Goal: Information Seeking & Learning: Learn about a topic

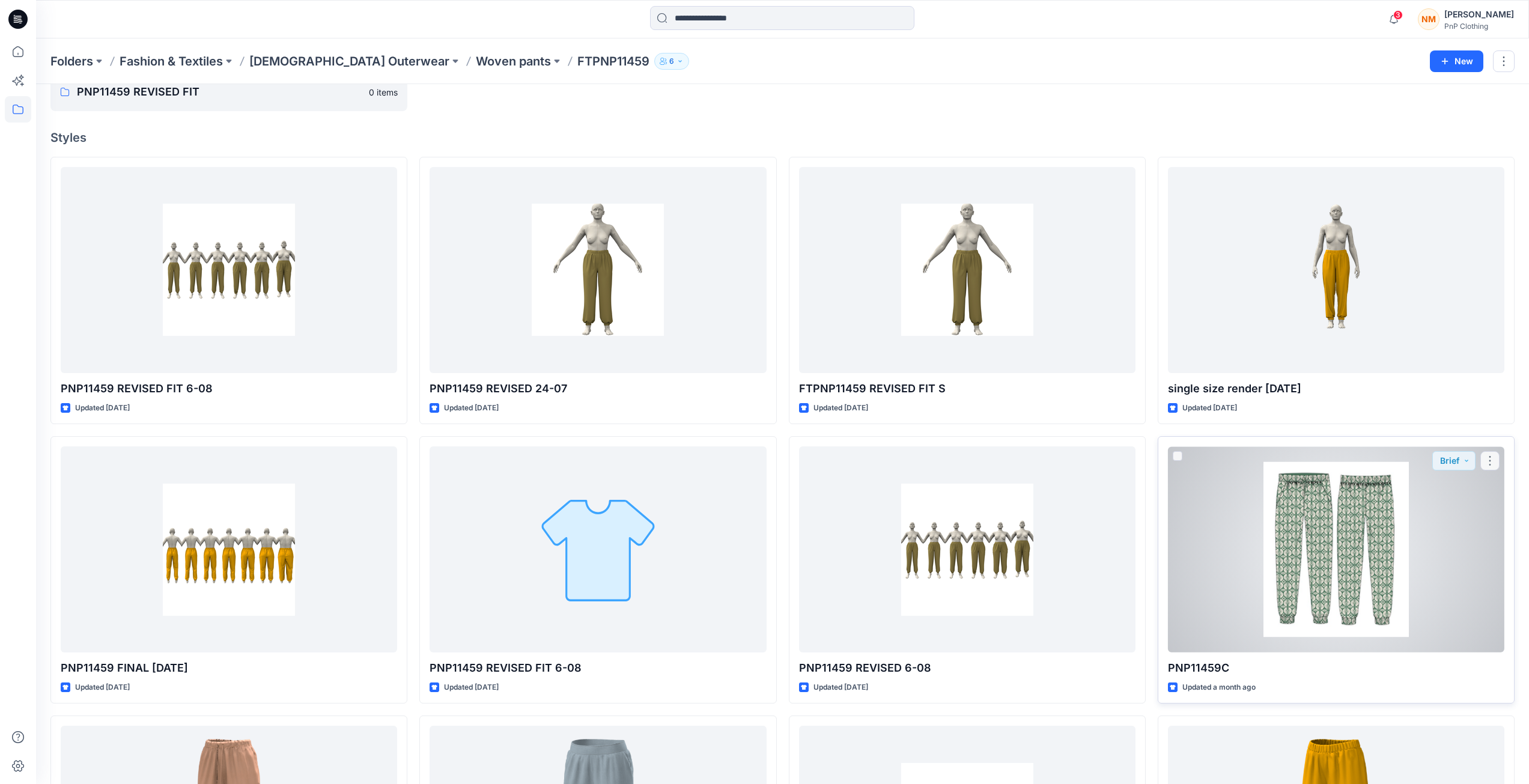
scroll to position [120, 0]
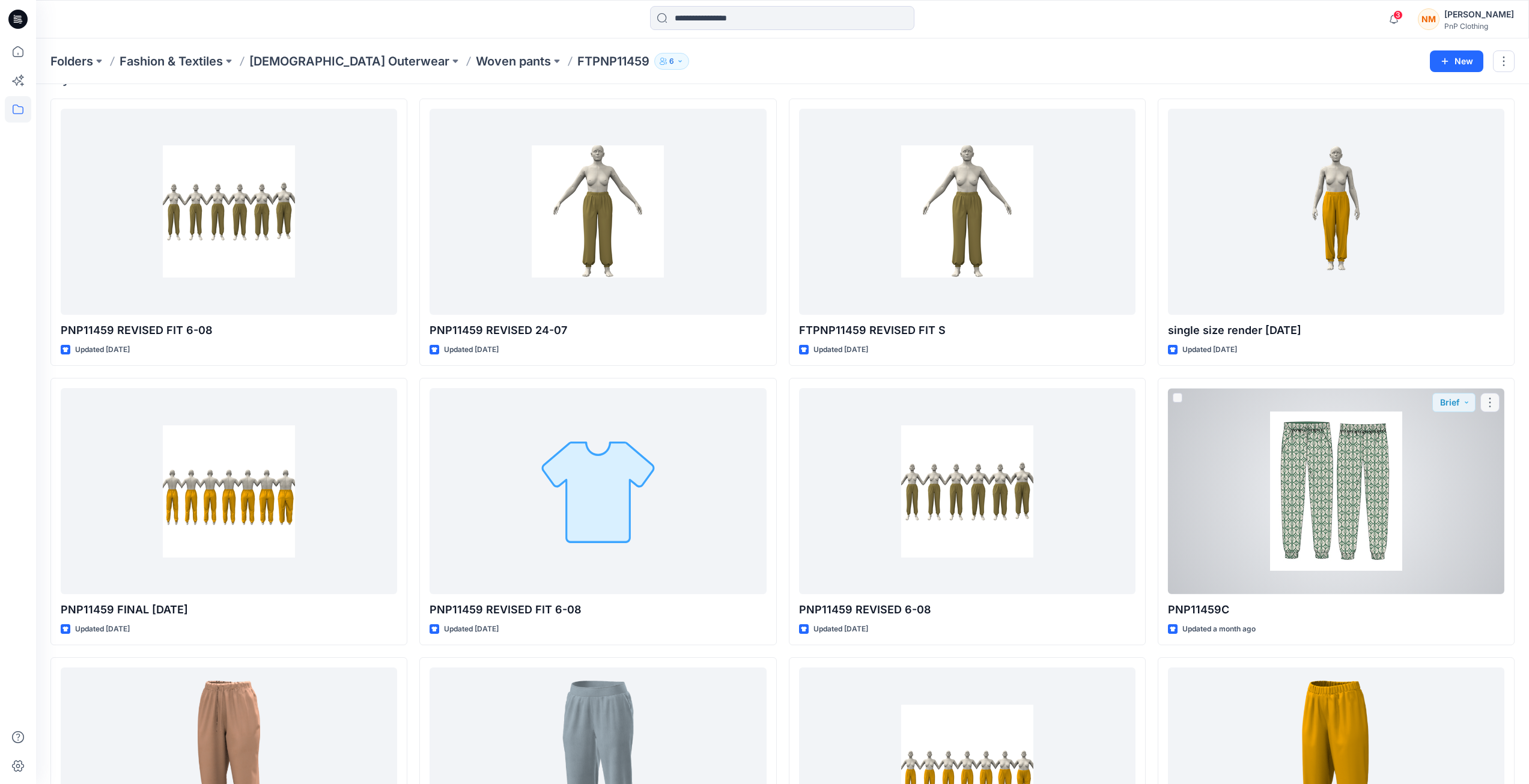
click at [1315, 489] on div at bounding box center [1336, 492] width 337 height 206
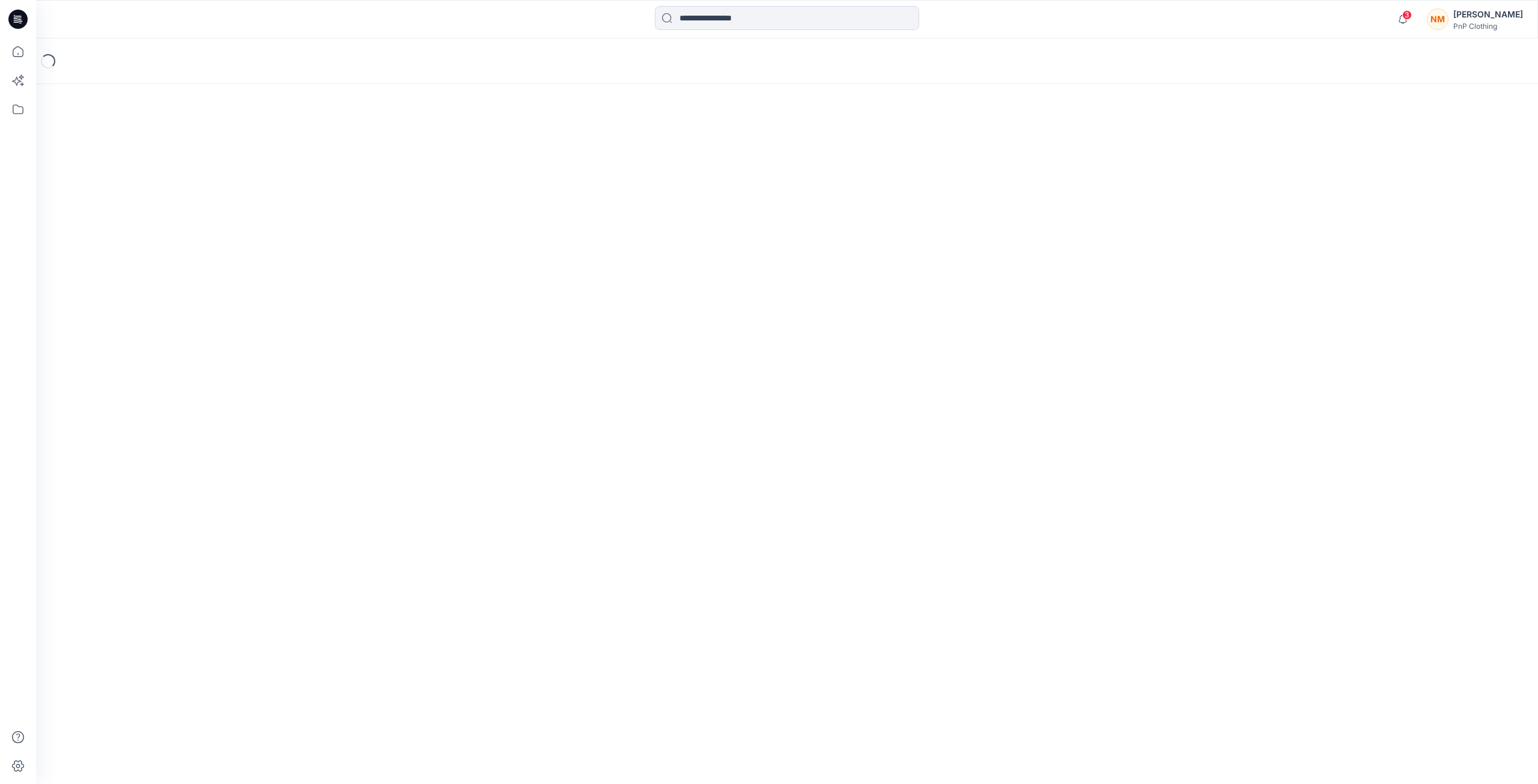
click at [1313, 492] on div "Loading..." at bounding box center [787, 411] width 1502 height 745
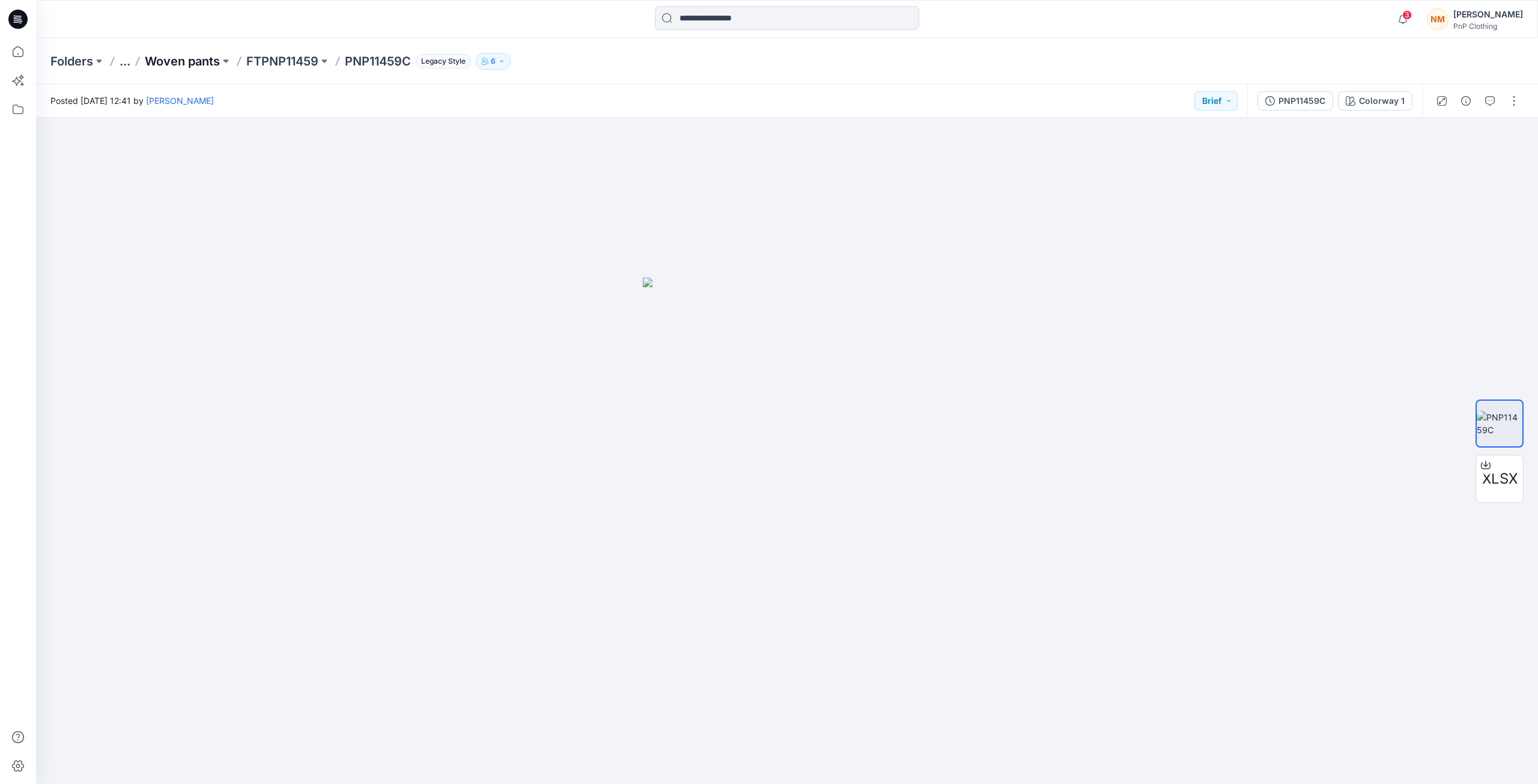
click at [160, 60] on p "Woven pants" at bounding box center [183, 61] width 75 height 17
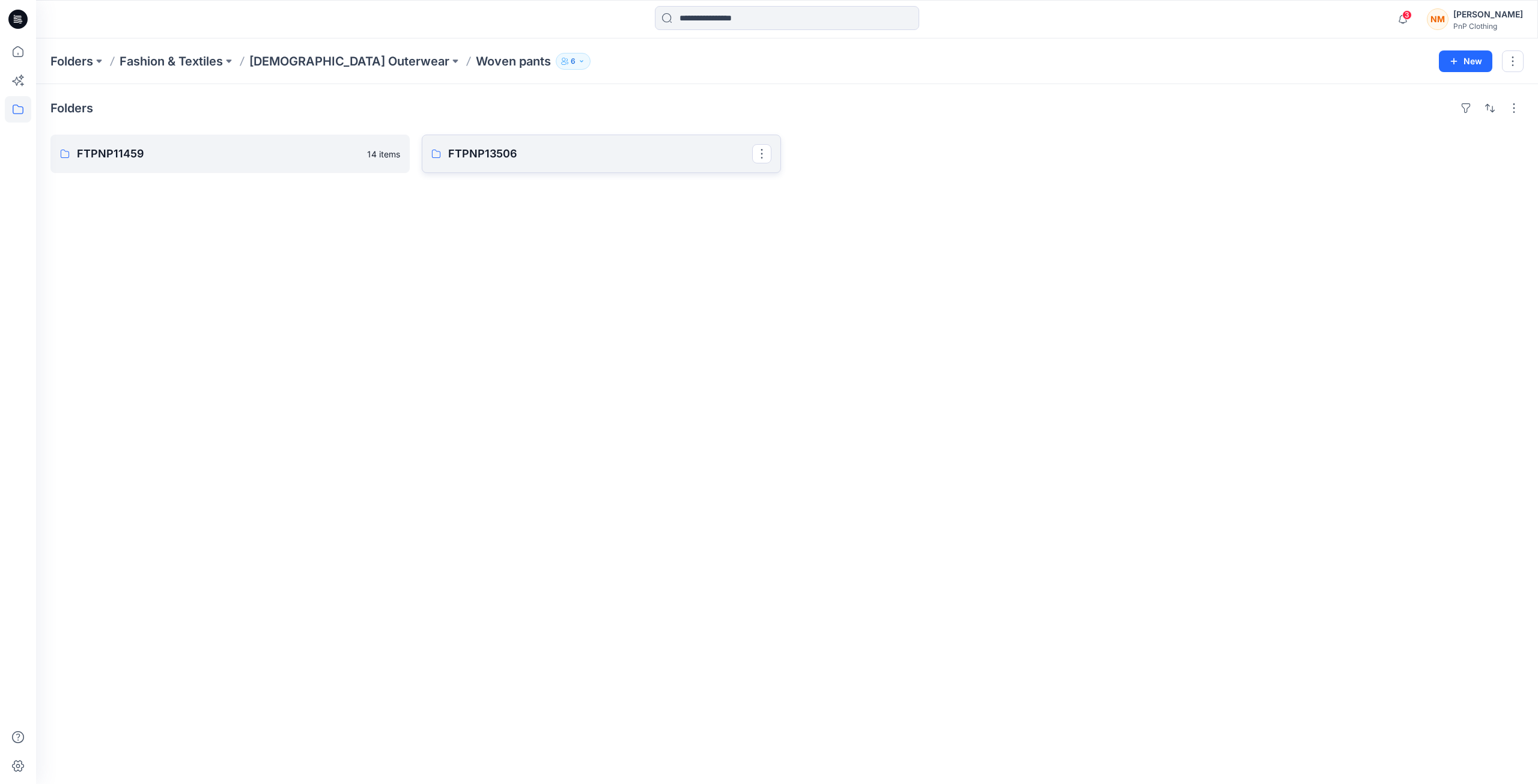
click at [470, 162] on link "FTPNP13506" at bounding box center [601, 153] width 359 height 39
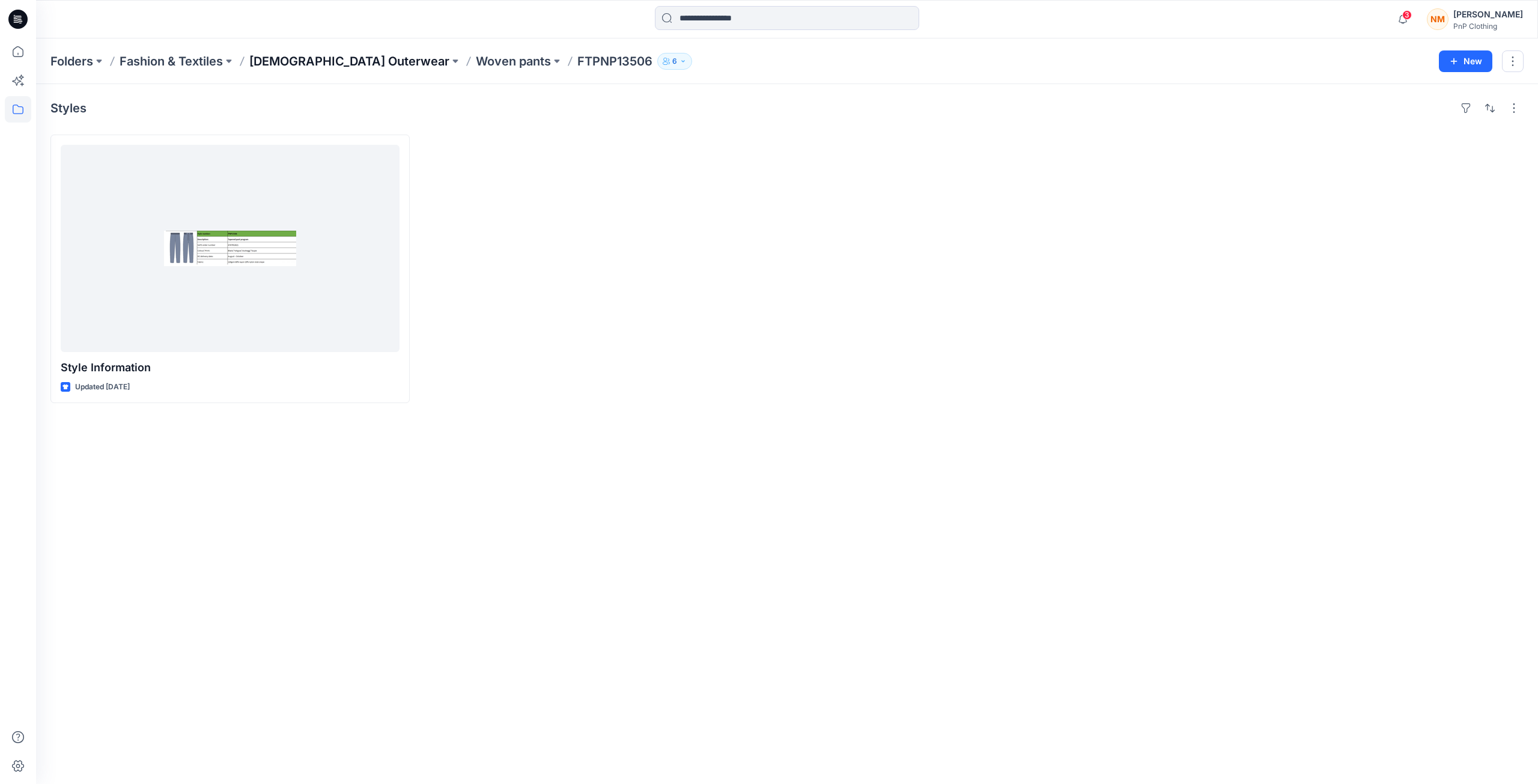
click at [322, 64] on p "[DEMOGRAPHIC_DATA] Outerwear" at bounding box center [349, 61] width 200 height 17
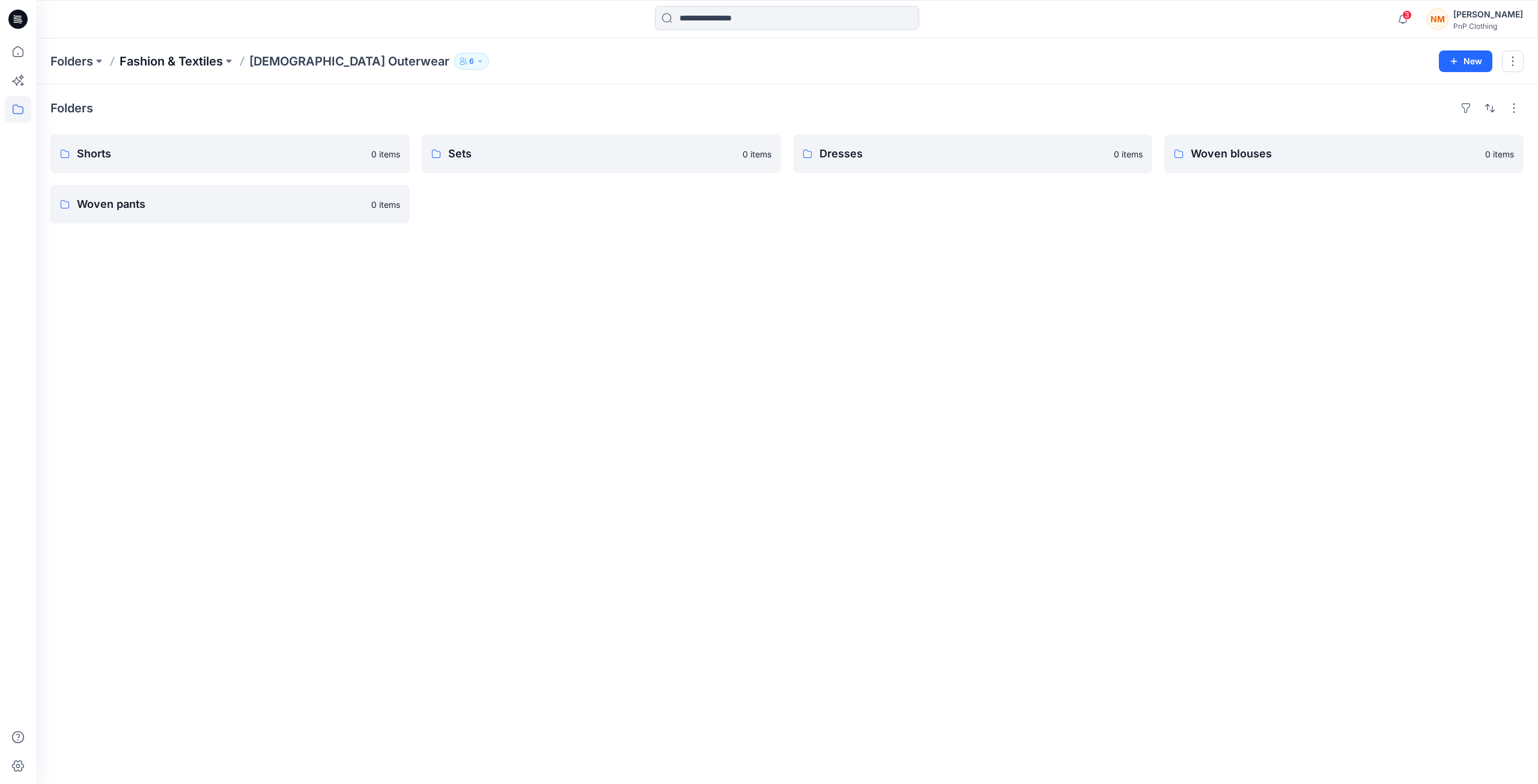
click at [220, 66] on p "Fashion & Textiles" at bounding box center [171, 61] width 103 height 17
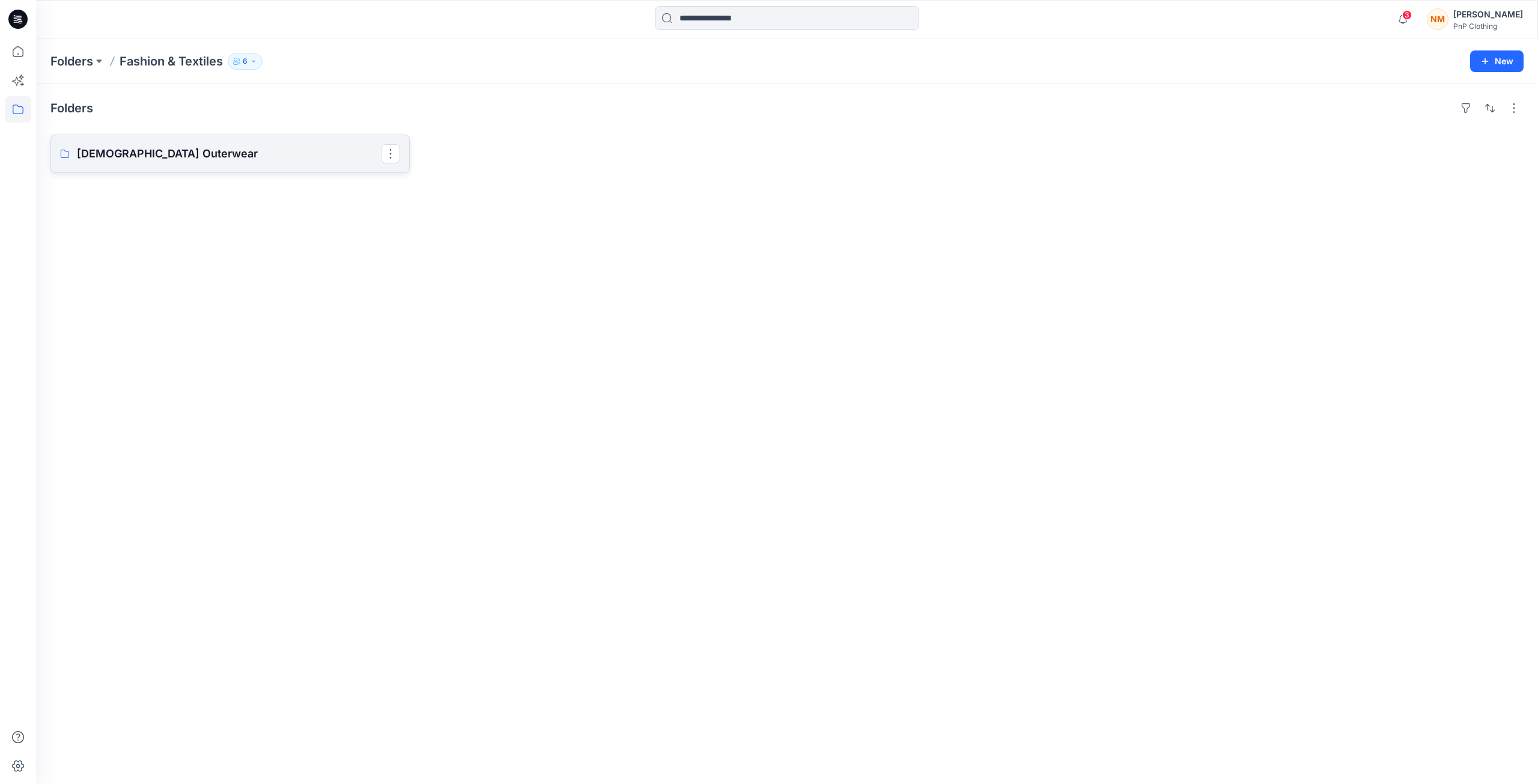
click at [133, 156] on p "[DEMOGRAPHIC_DATA] Outerwear" at bounding box center [229, 153] width 304 height 17
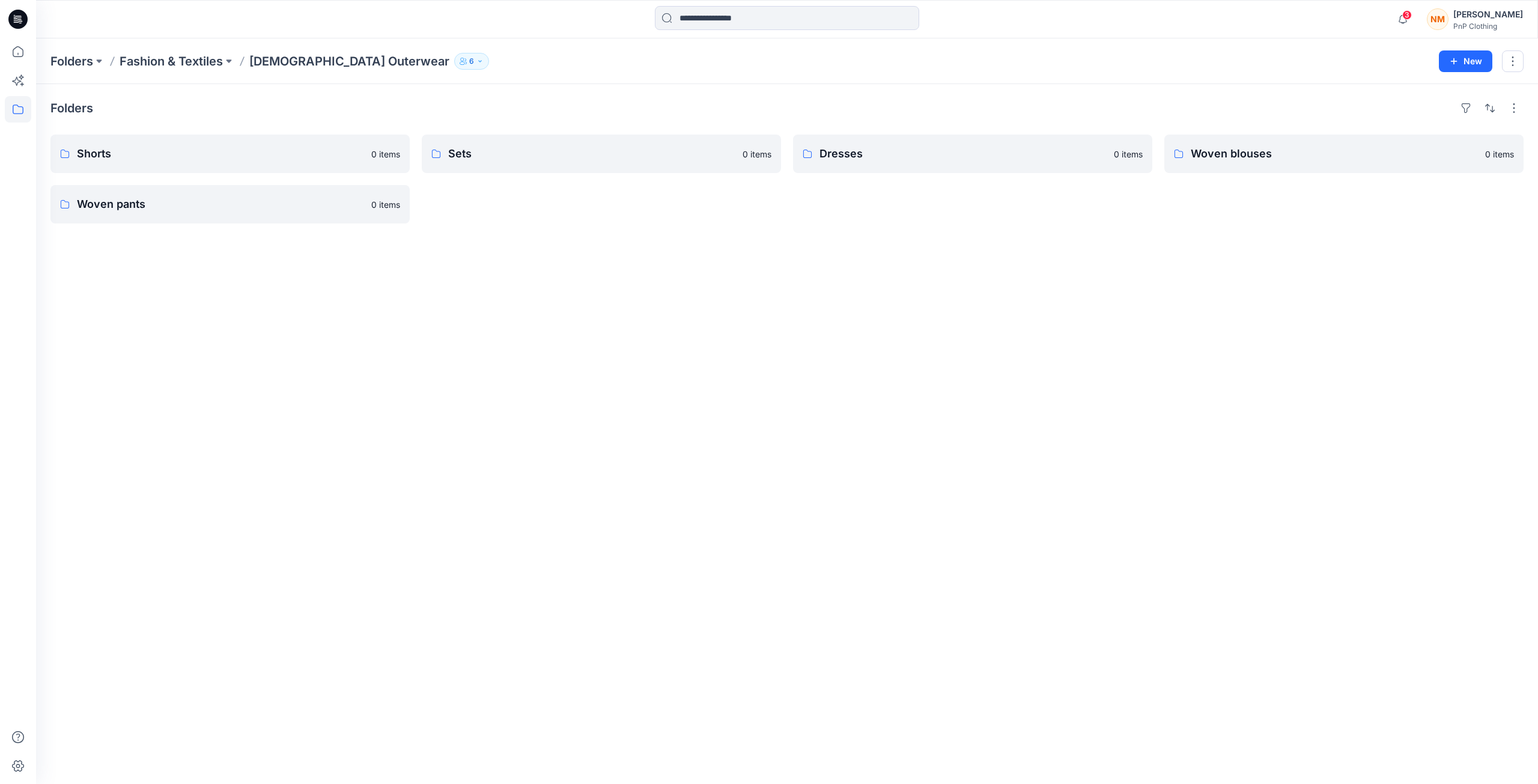
click at [204, 274] on div "Folders Shorts 0 items Woven pants 0 items Sets 0 items Dresses 0 items Woven b…" at bounding box center [787, 434] width 1502 height 700
click at [16, 84] on icon at bounding box center [16, 81] width 9 height 9
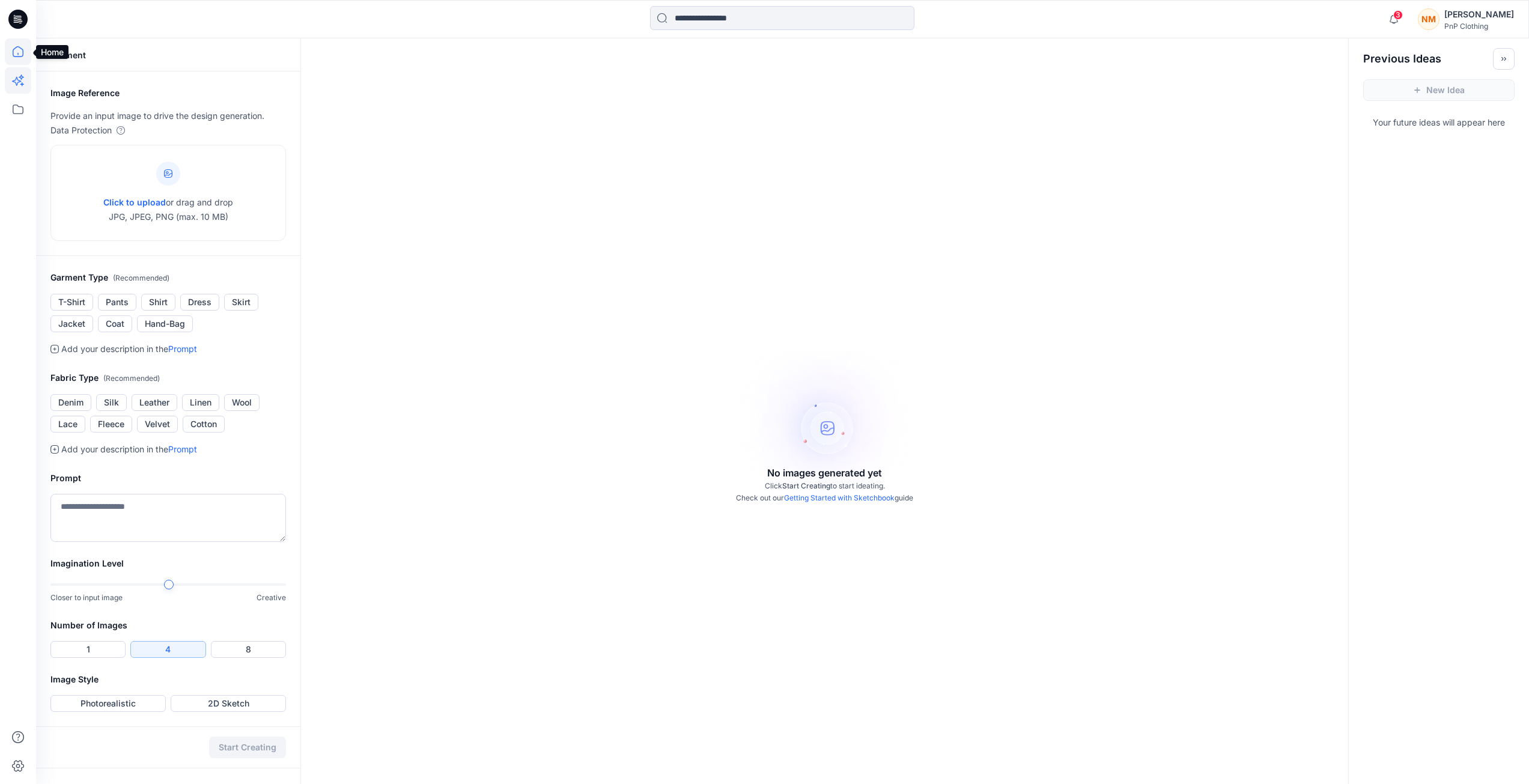
click at [17, 57] on icon at bounding box center [17, 51] width 11 height 11
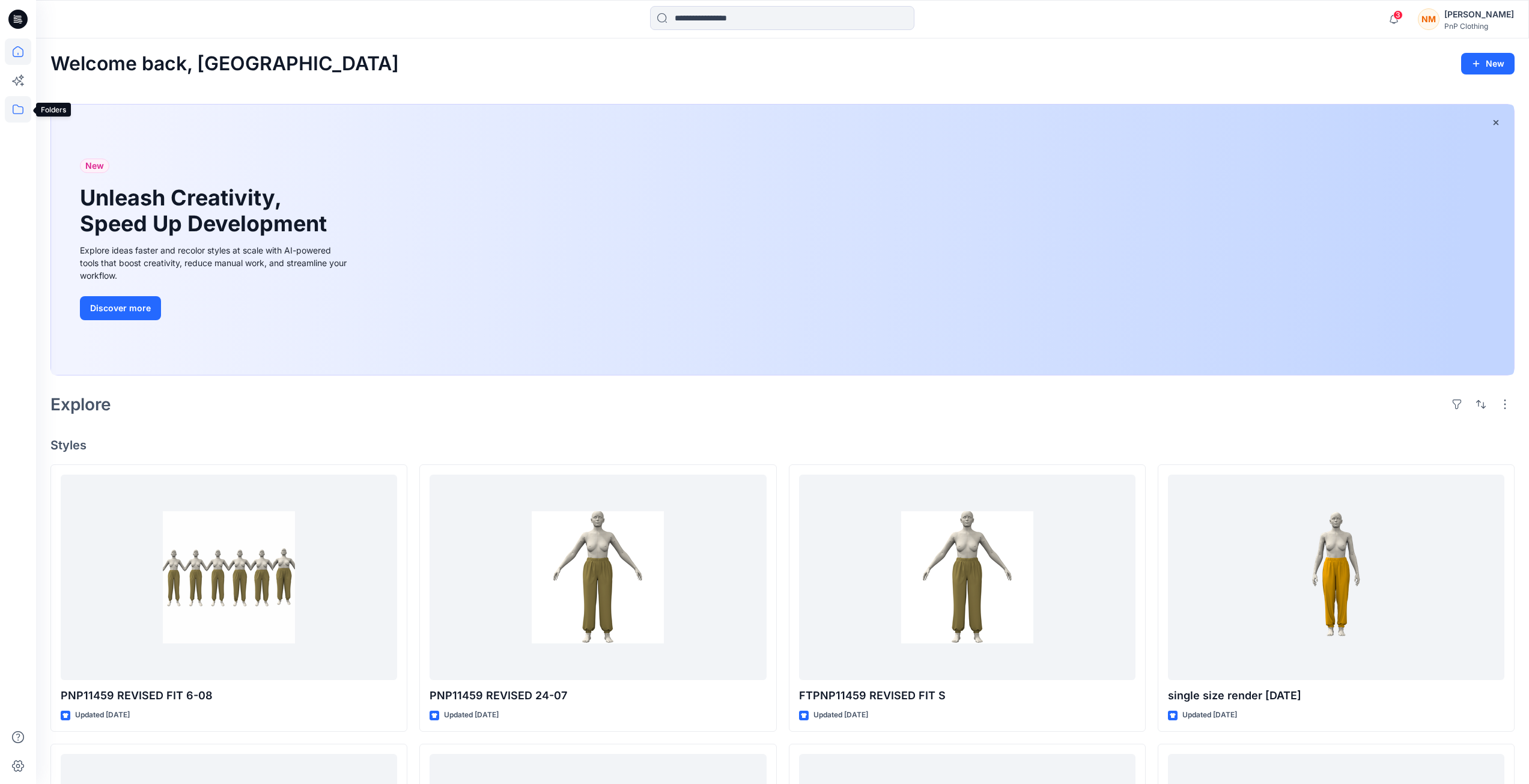
click at [16, 106] on icon at bounding box center [18, 109] width 26 height 26
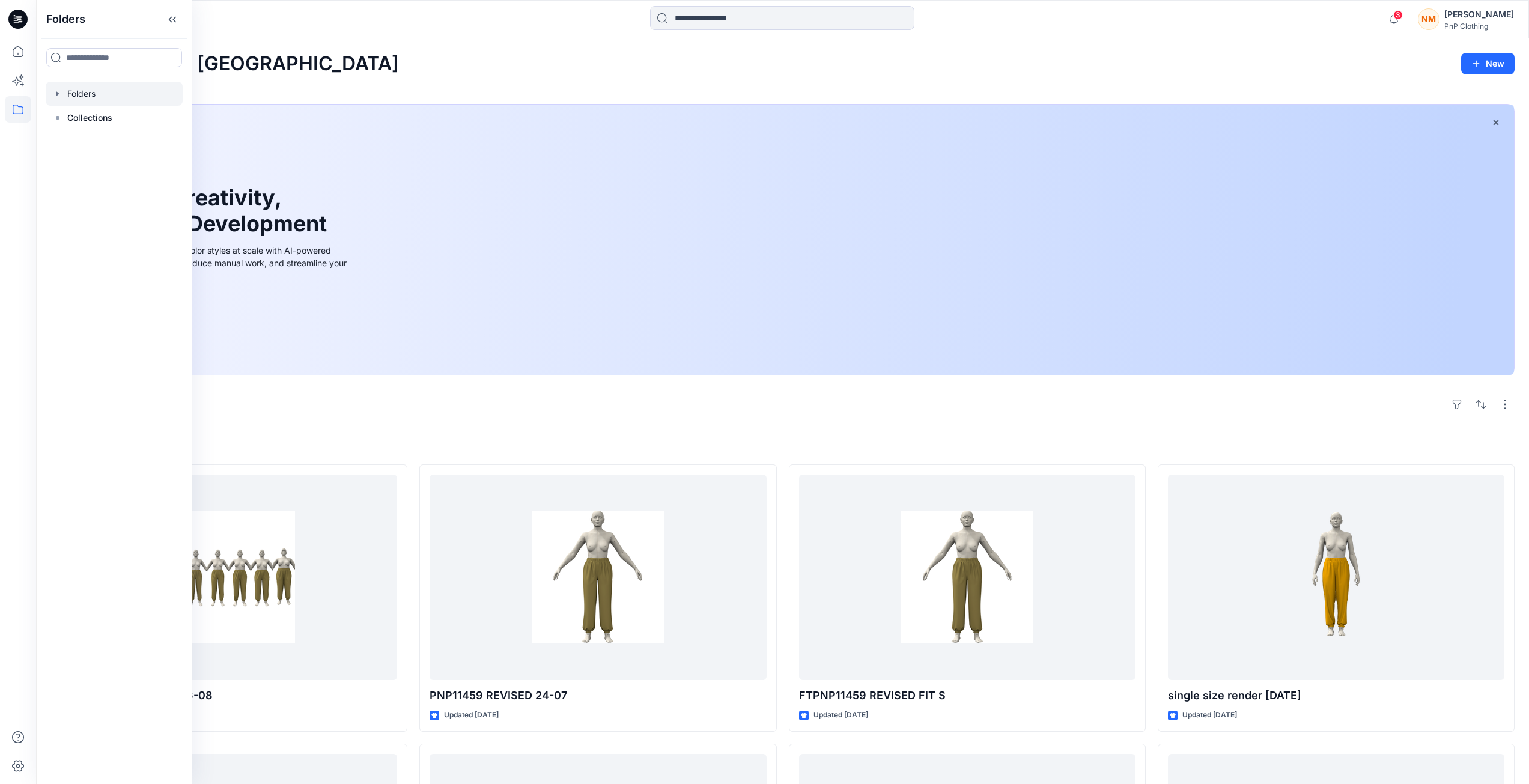
click at [66, 95] on div at bounding box center [114, 93] width 137 height 24
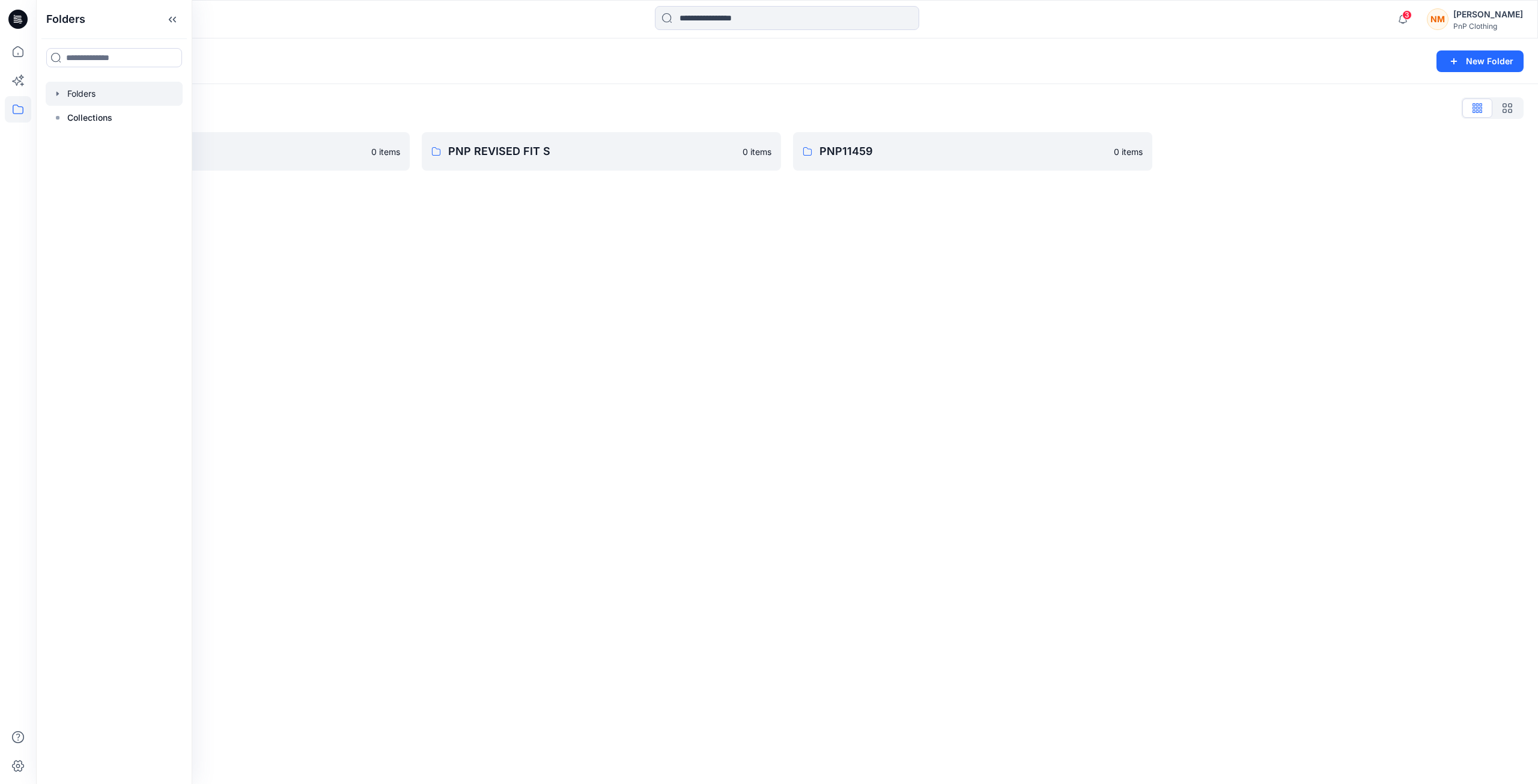
click at [578, 217] on div "Folders New Folder Folders List Fashion & Textiles 0 items PNP REVISED FIT S 0 …" at bounding box center [787, 411] width 1502 height 745
click at [166, 156] on p "Fashion & Textiles" at bounding box center [220, 152] width 287 height 17
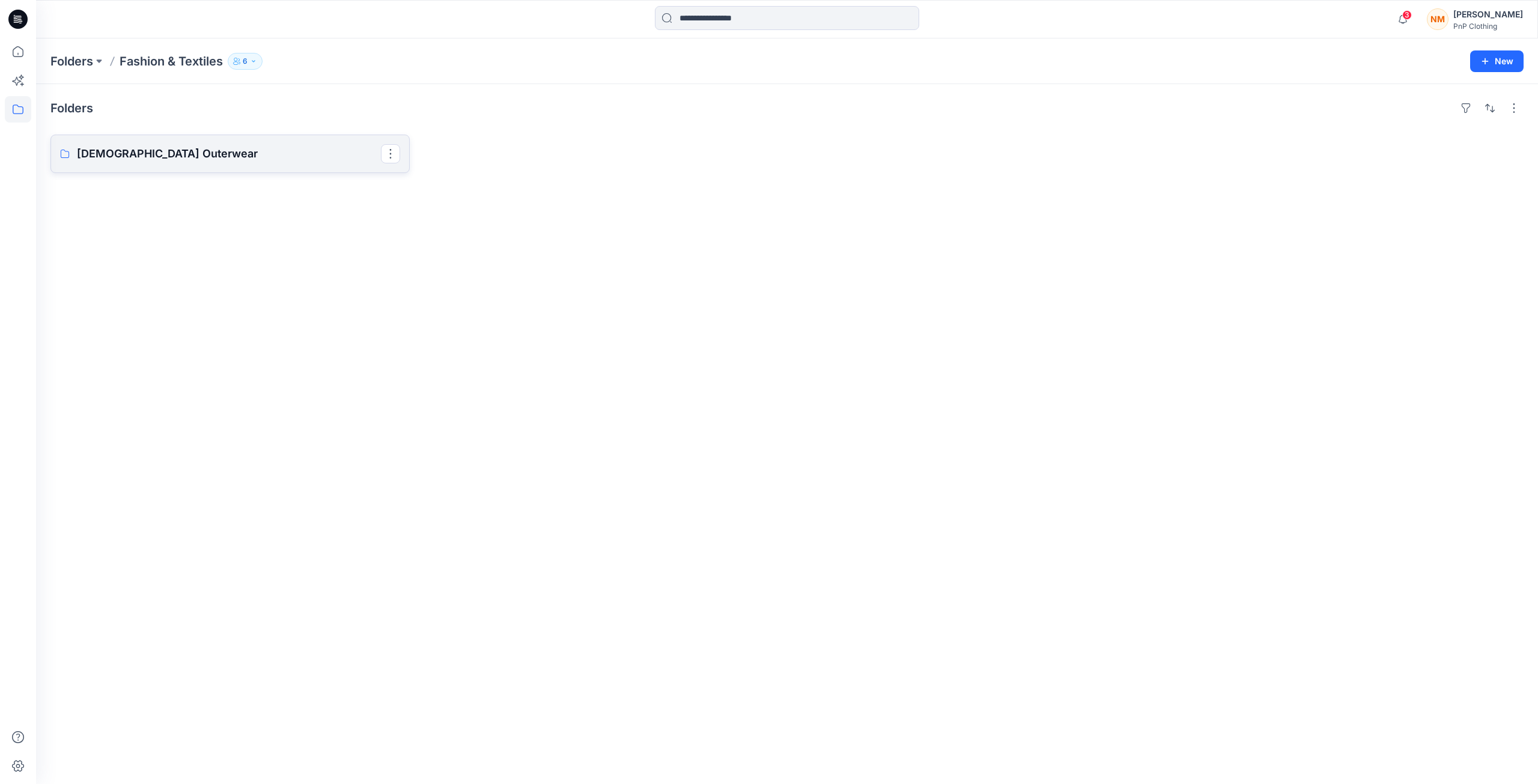
click at [150, 156] on p "[DEMOGRAPHIC_DATA] Outerwear" at bounding box center [229, 153] width 304 height 17
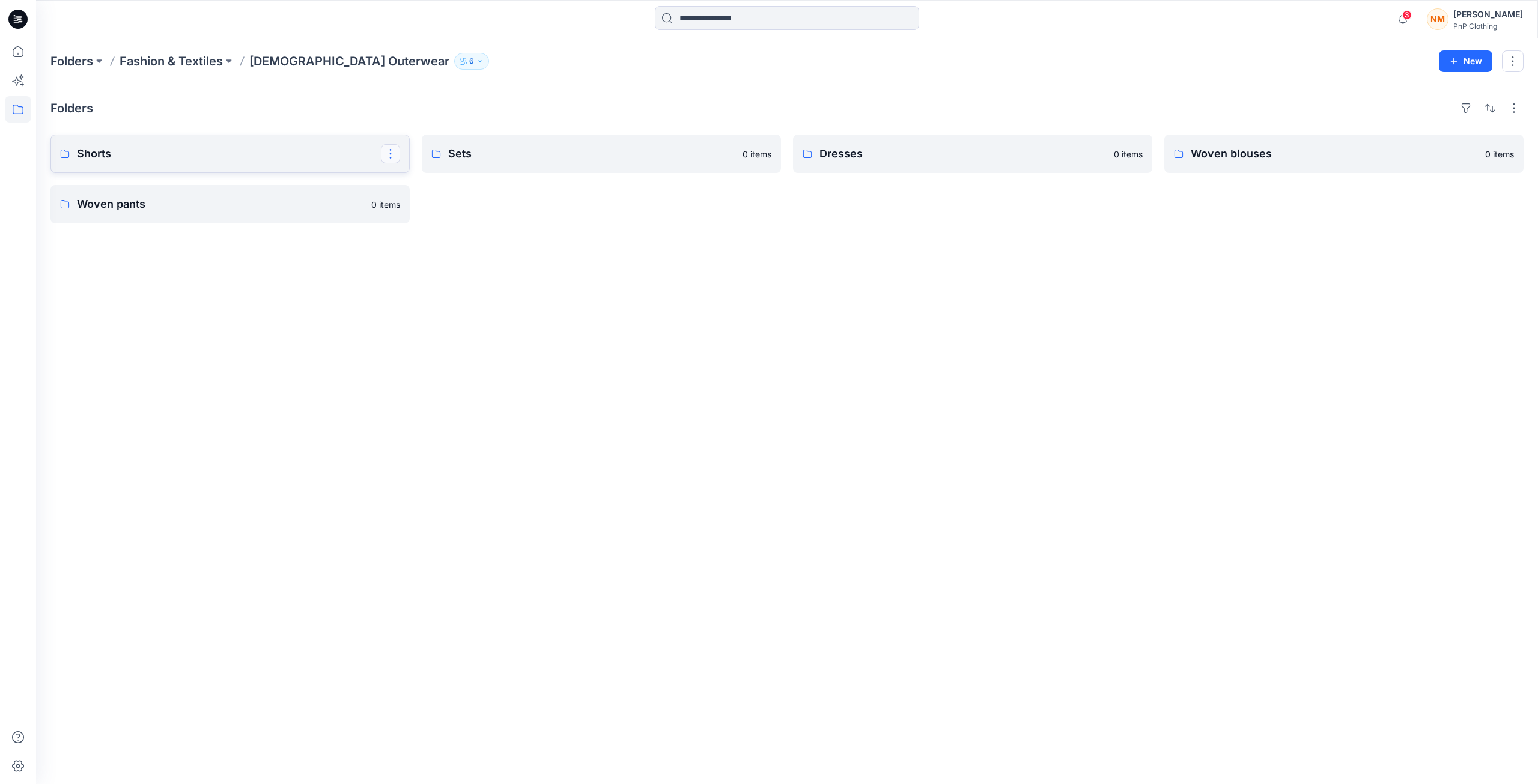
click at [383, 158] on button "button" at bounding box center [390, 153] width 19 height 19
click at [391, 213] on icon "button" at bounding box center [396, 210] width 10 height 10
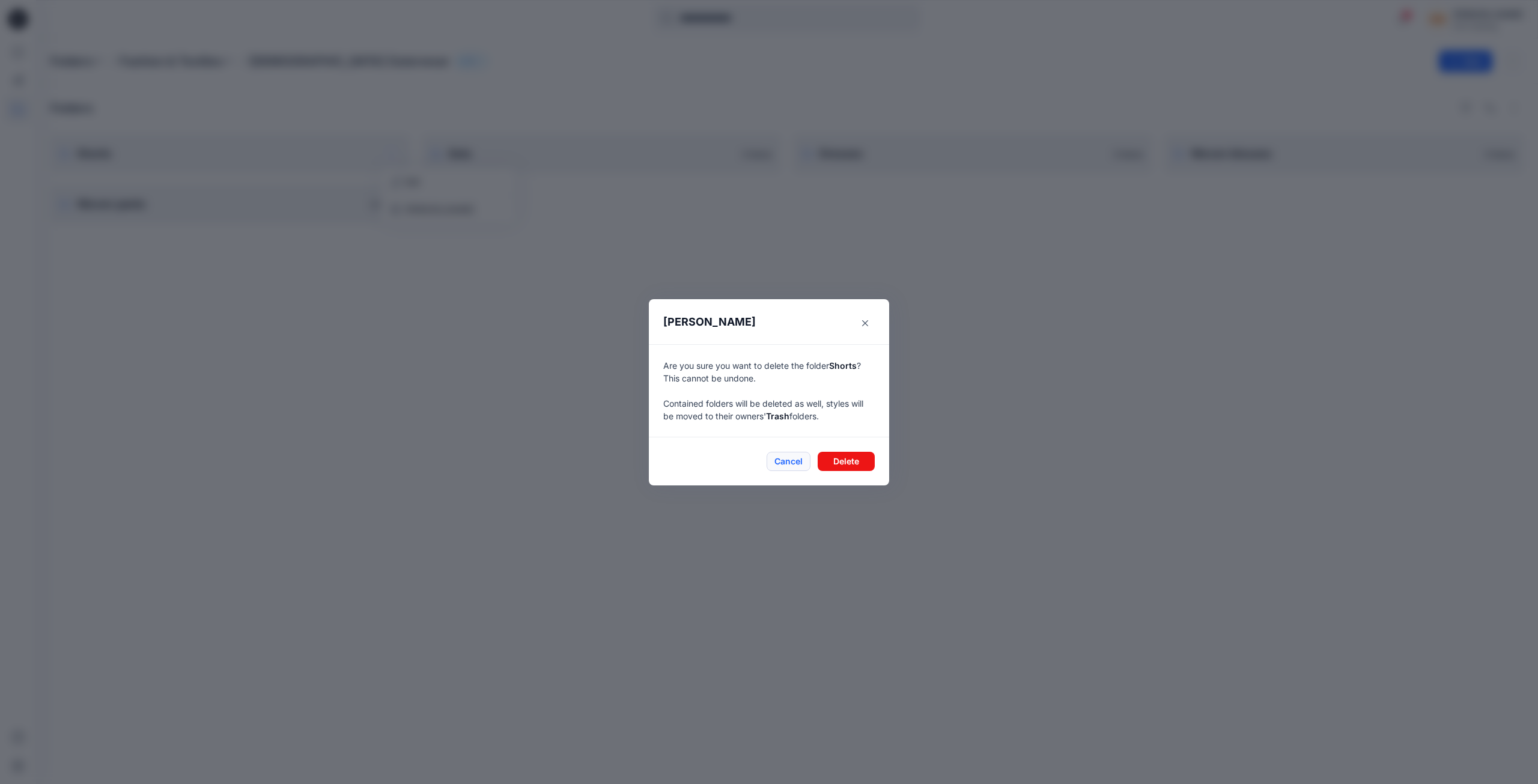
click at [797, 464] on button "Cancel" at bounding box center [789, 460] width 44 height 19
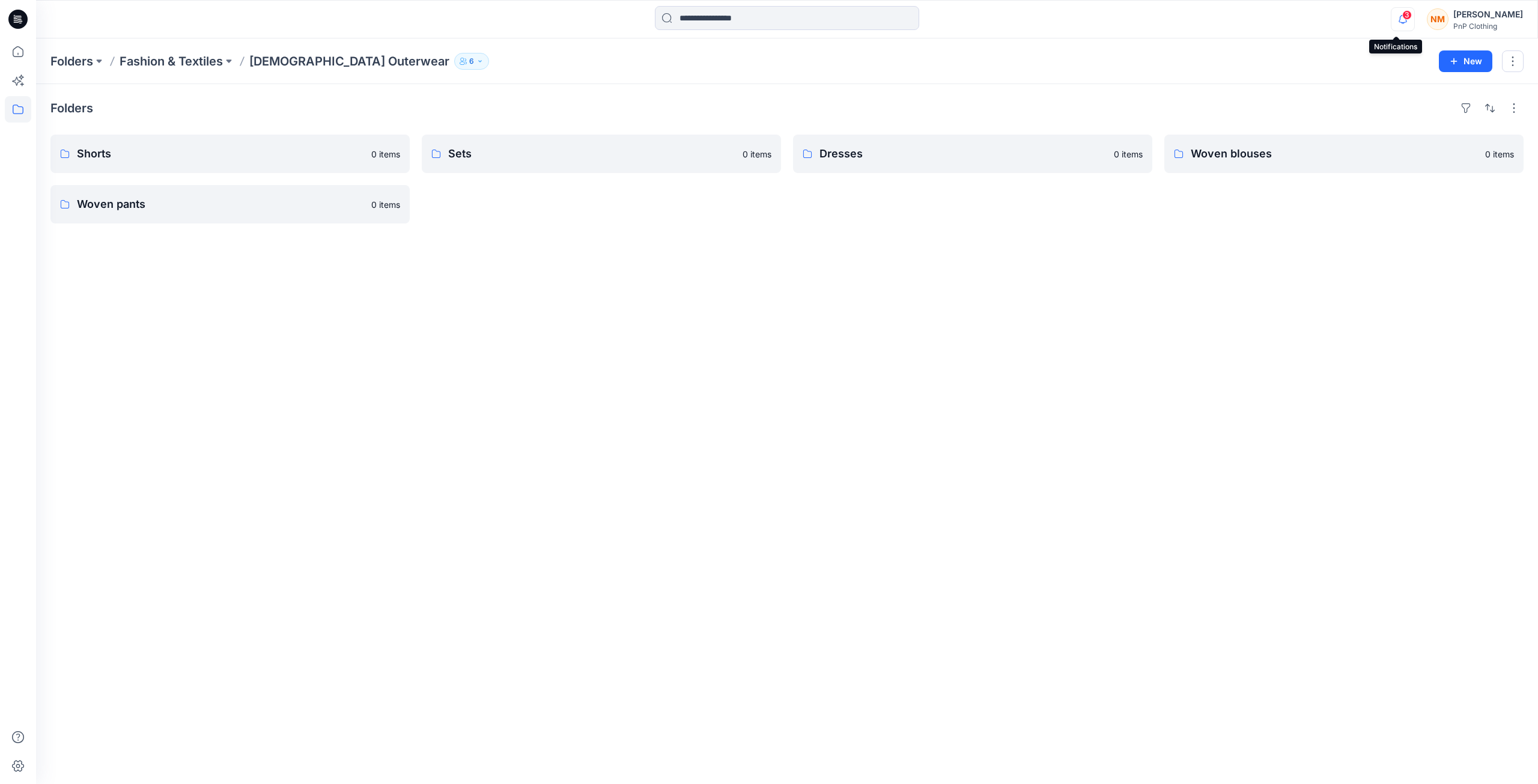
click at [1393, 21] on icon "button" at bounding box center [1403, 19] width 23 height 24
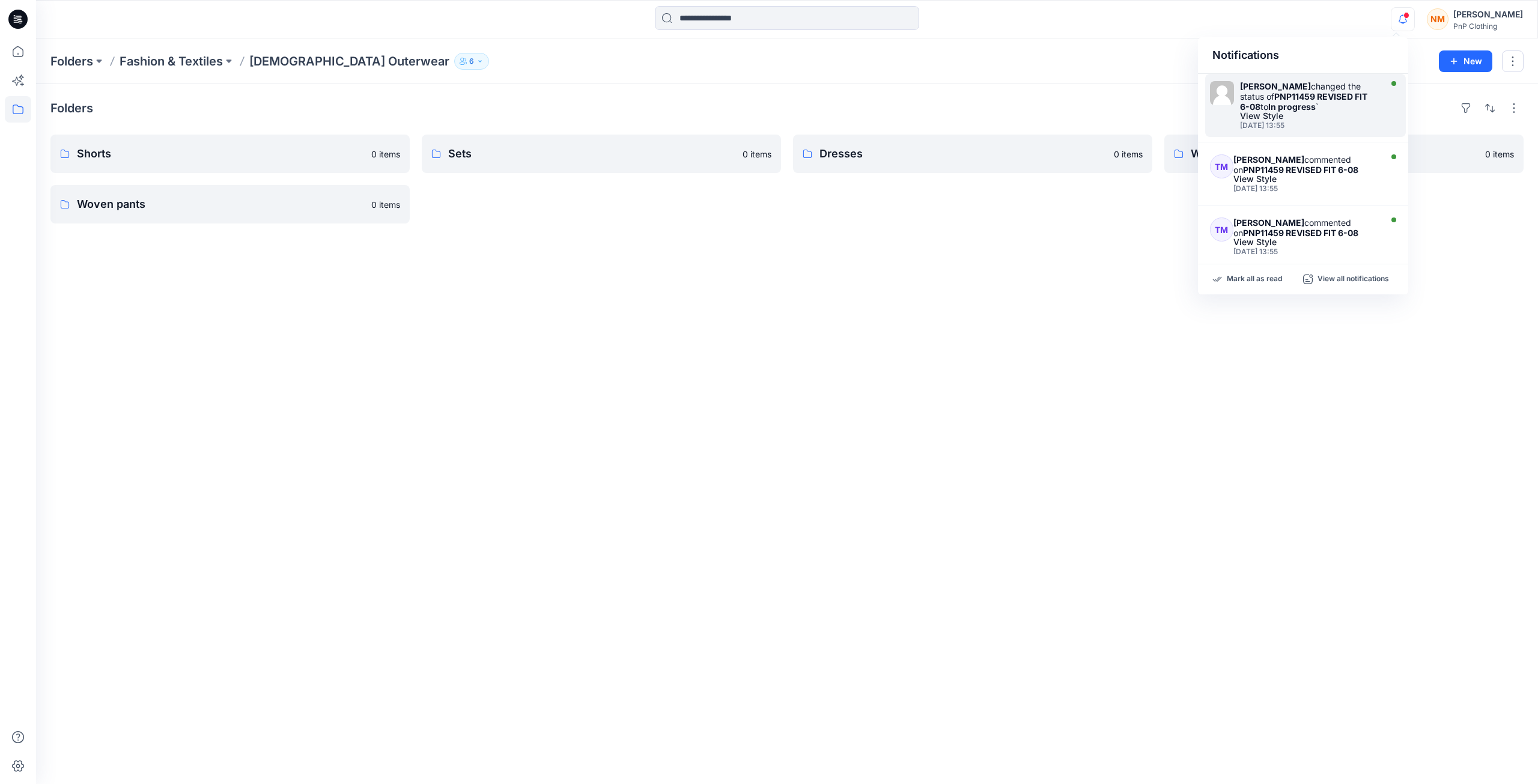
click at [1264, 95] on div "[PERSON_NAME] changed the status of PNP11459 REVISED FIT 6-08 to In progress `" at bounding box center [1309, 96] width 138 height 30
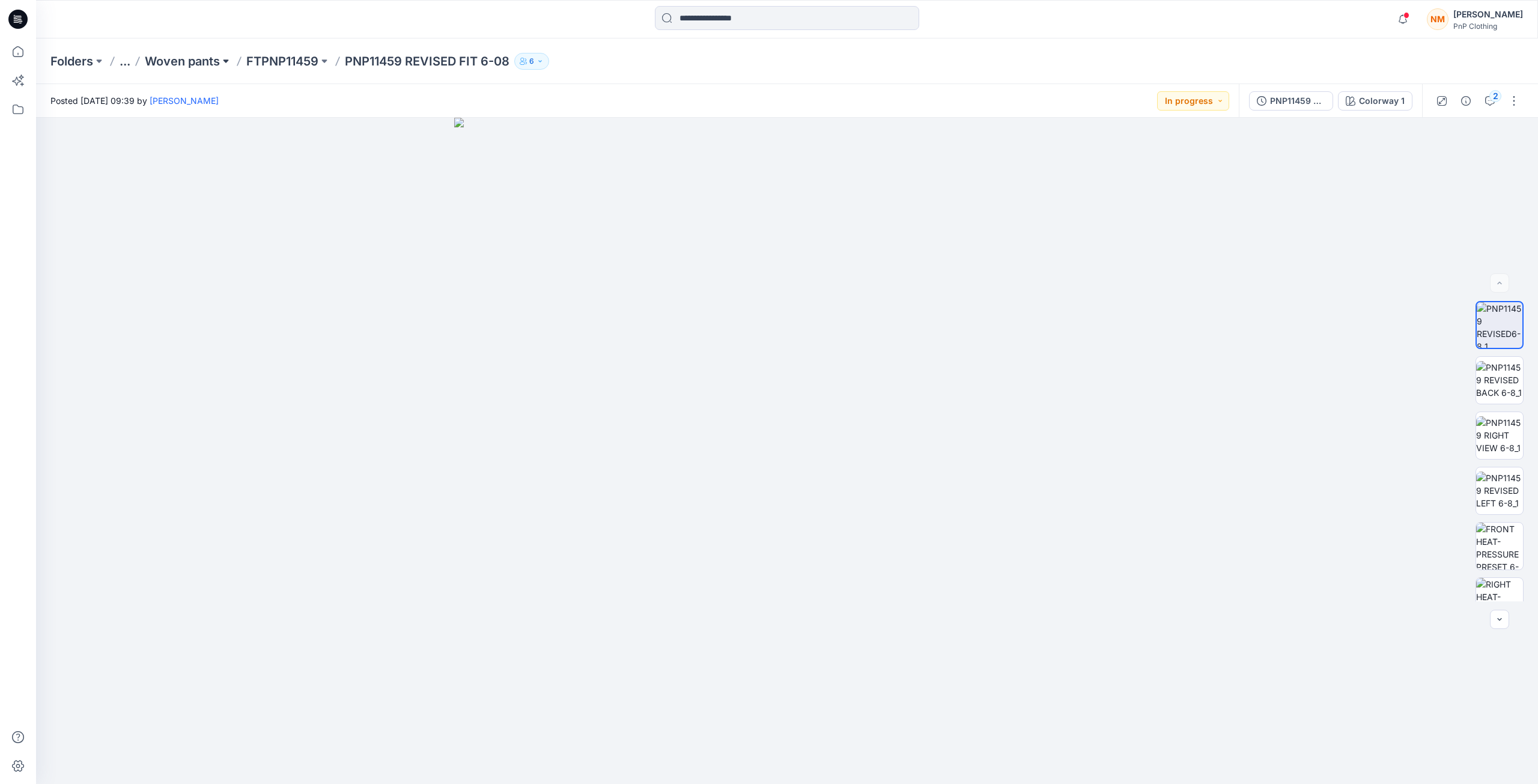
click at [229, 58] on button at bounding box center [225, 61] width 12 height 17
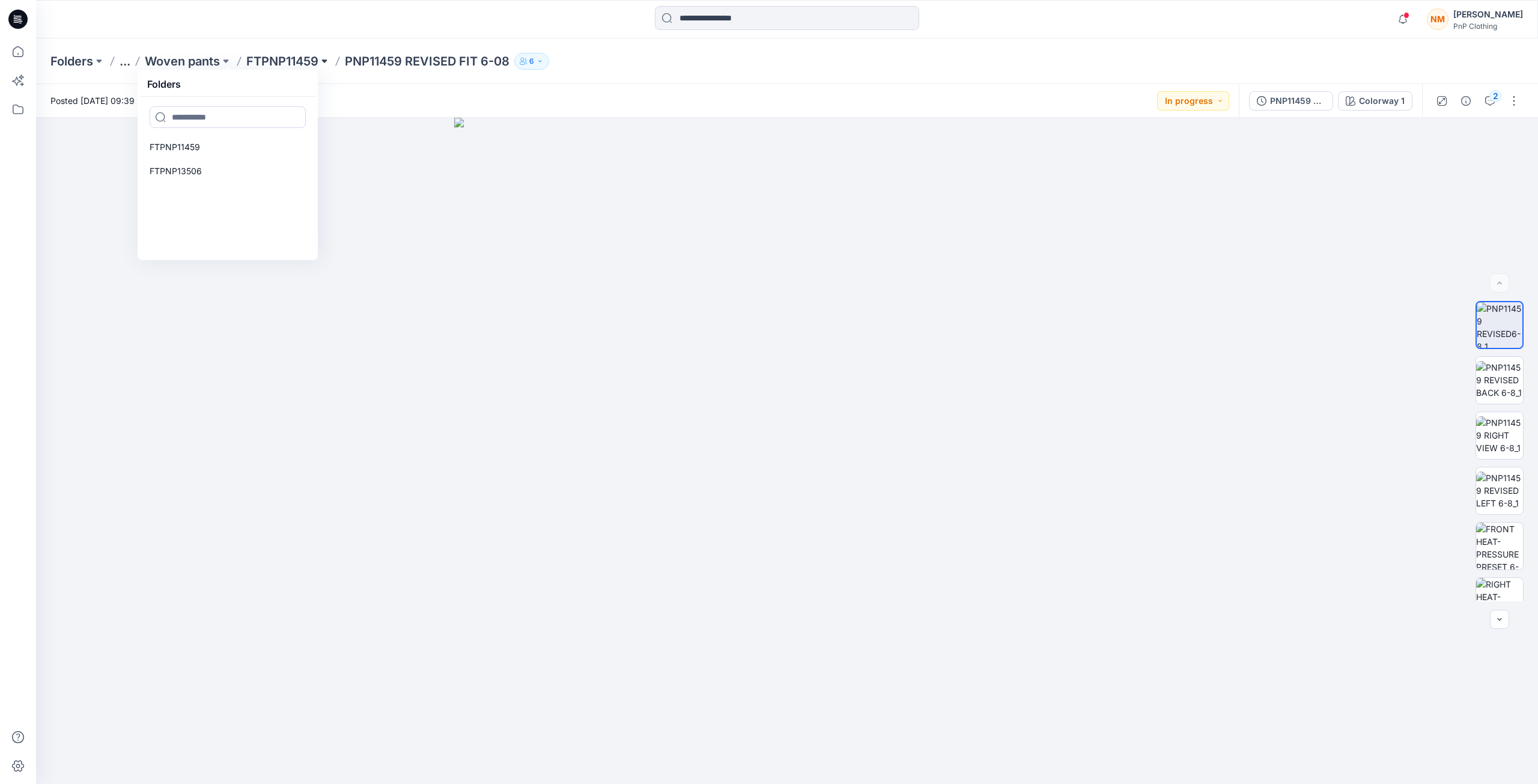
click at [323, 61] on button at bounding box center [324, 61] width 12 height 17
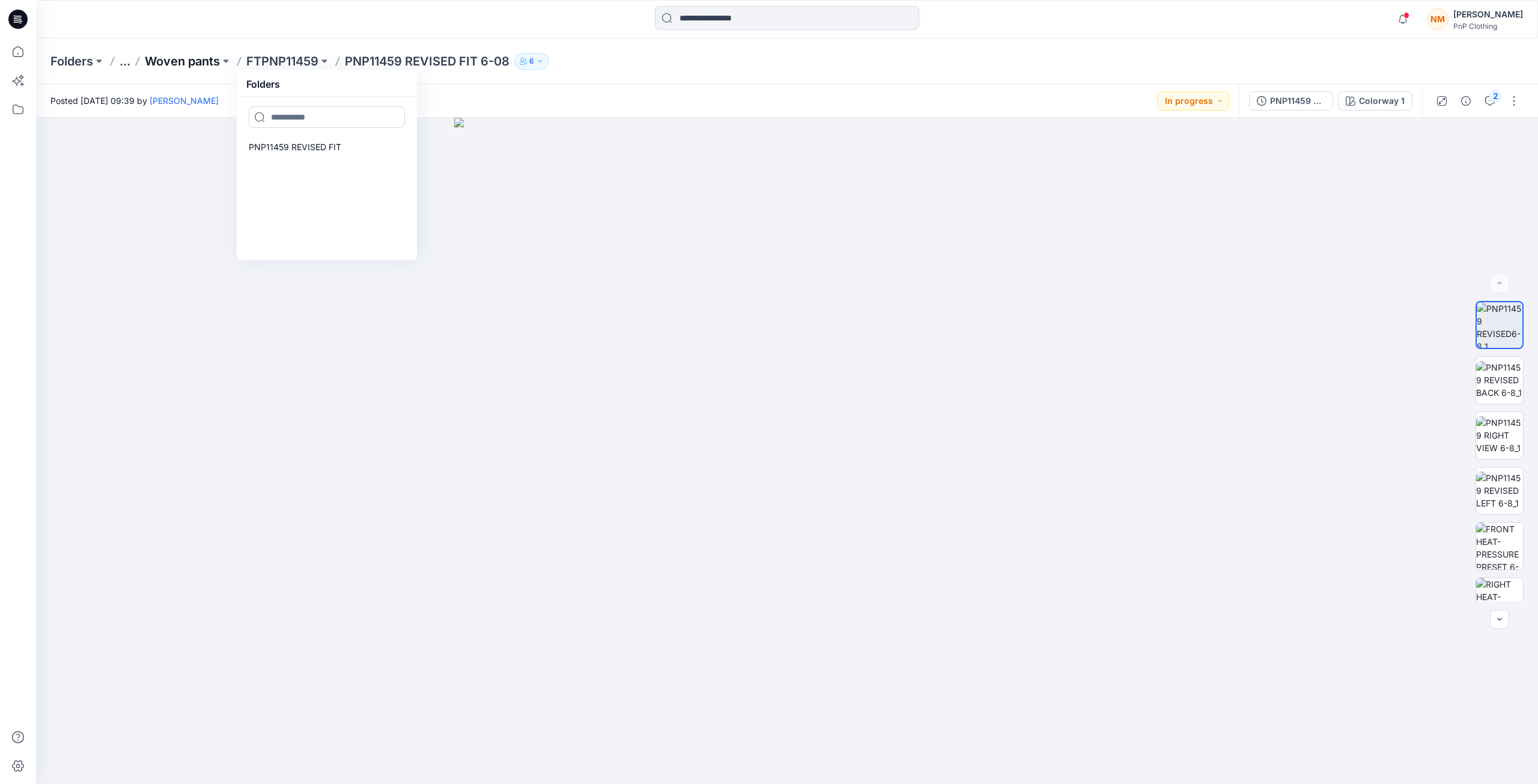
click at [213, 63] on p "Woven pants" at bounding box center [183, 61] width 75 height 17
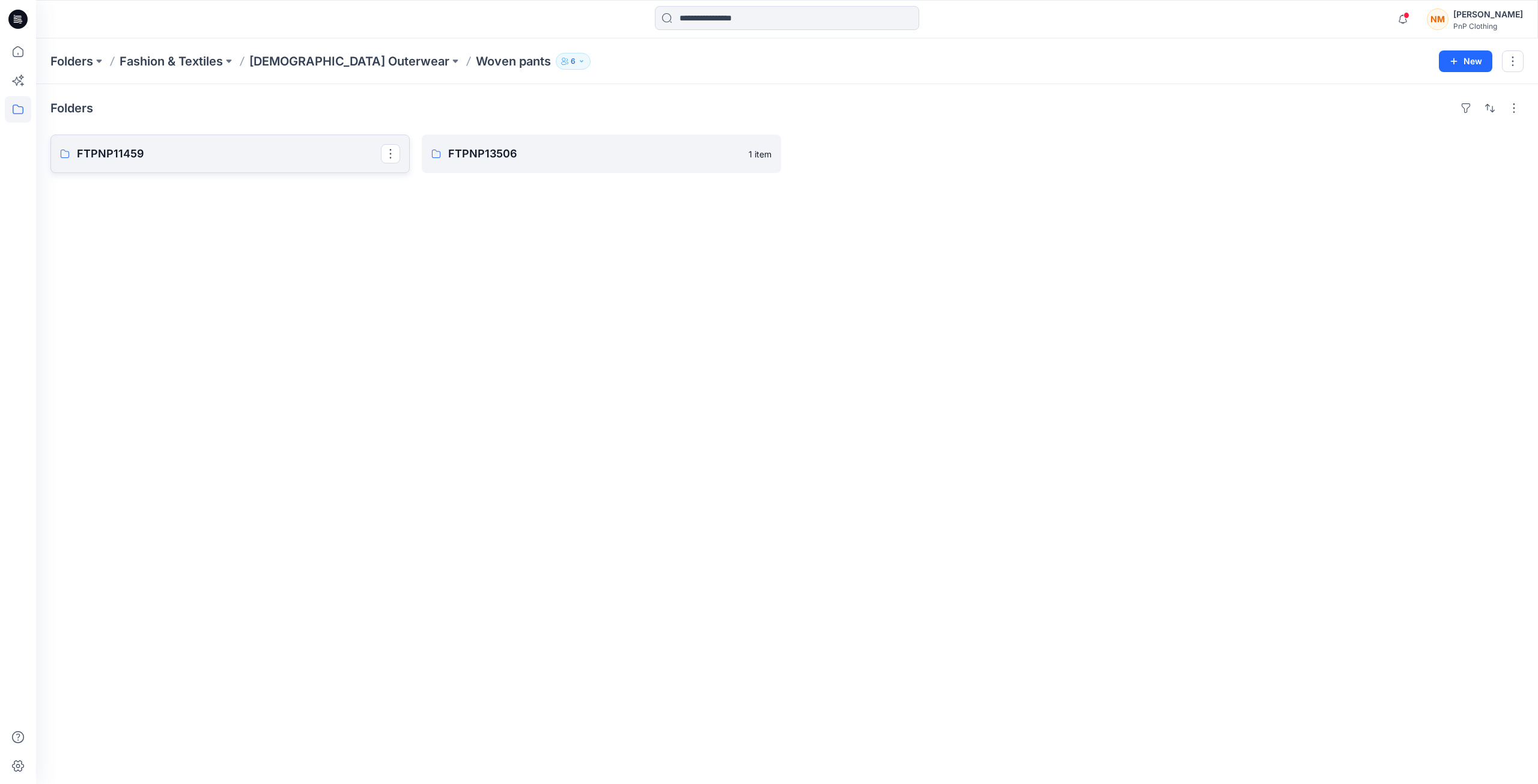
click at [138, 153] on p "FTPNP11459" at bounding box center [229, 153] width 304 height 17
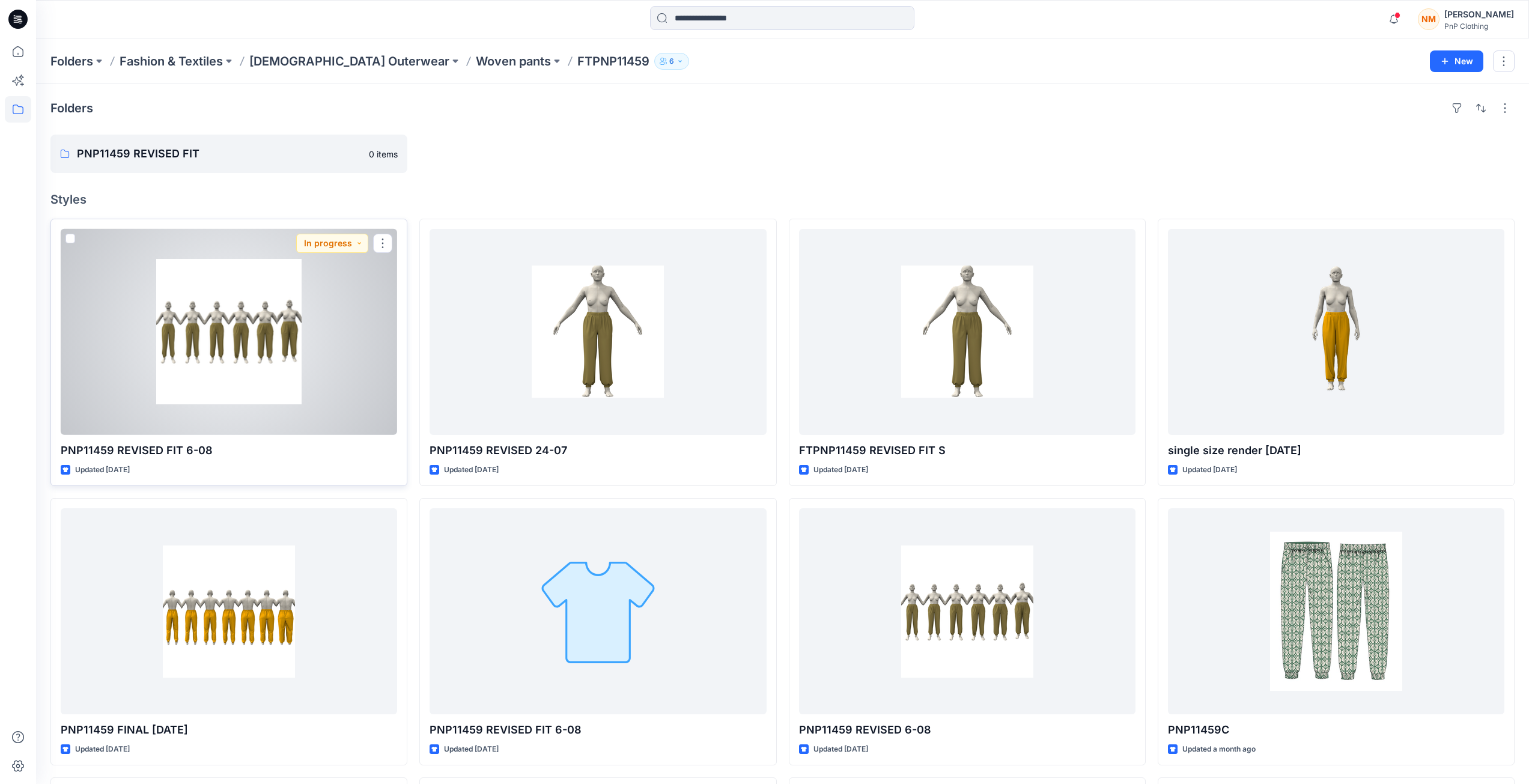
click at [253, 367] on div at bounding box center [229, 332] width 337 height 206
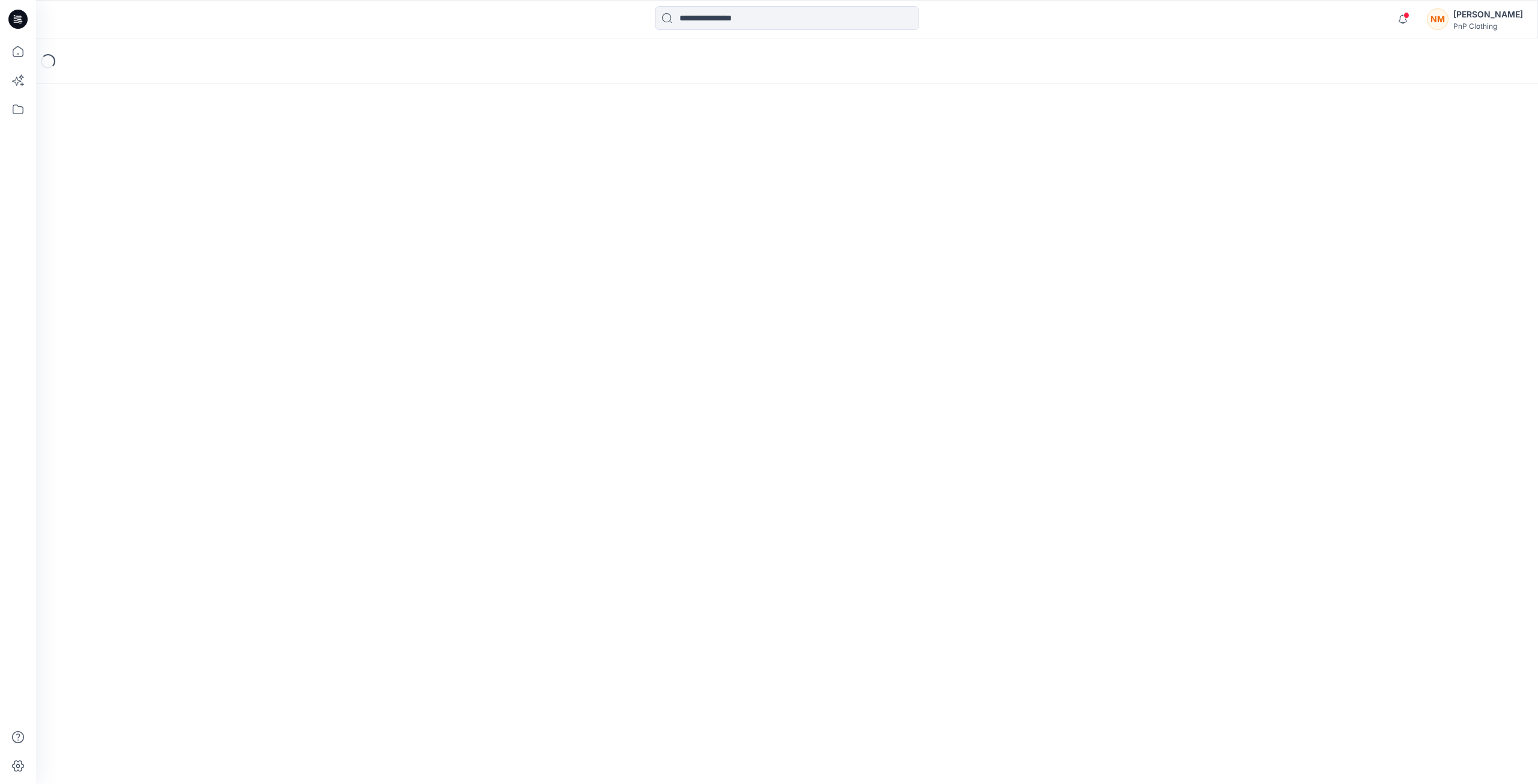
click at [253, 367] on div "Loading..." at bounding box center [787, 411] width 1502 height 745
